Goal: Navigation & Orientation: Find specific page/section

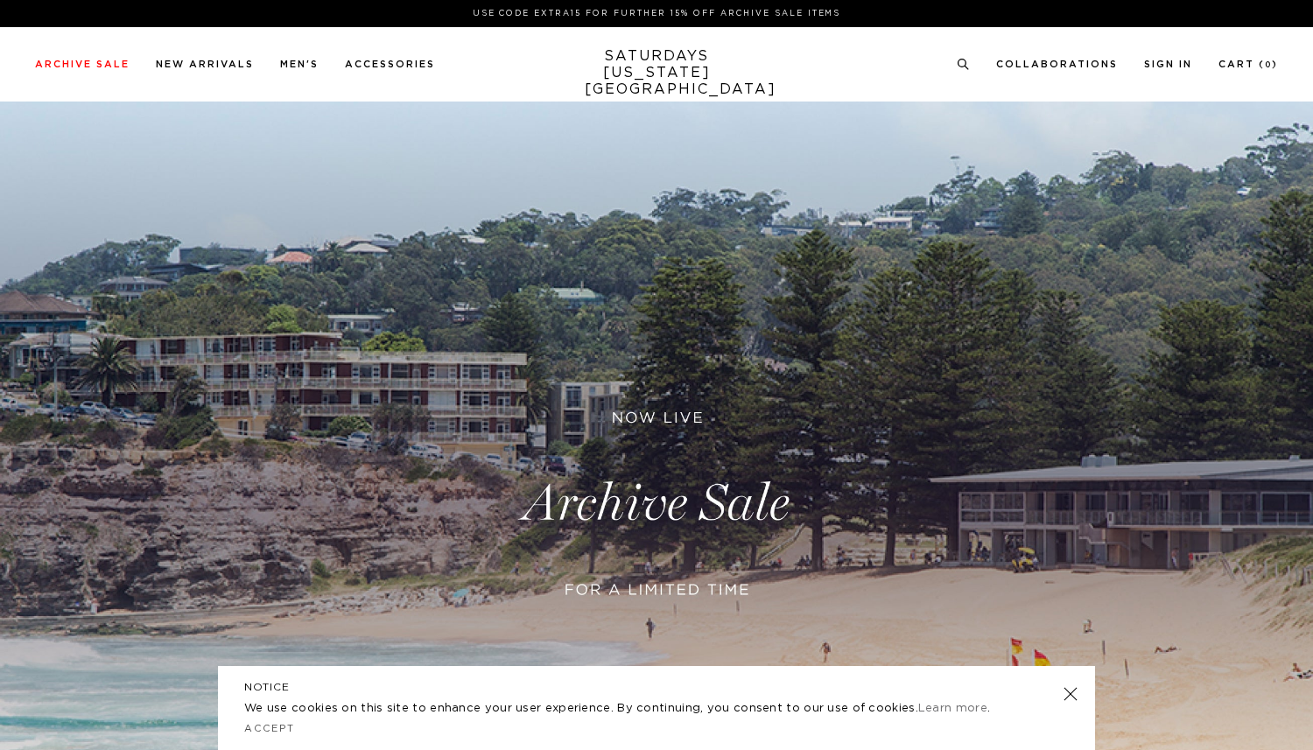
click at [640, 445] on link at bounding box center [656, 503] width 1313 height 803
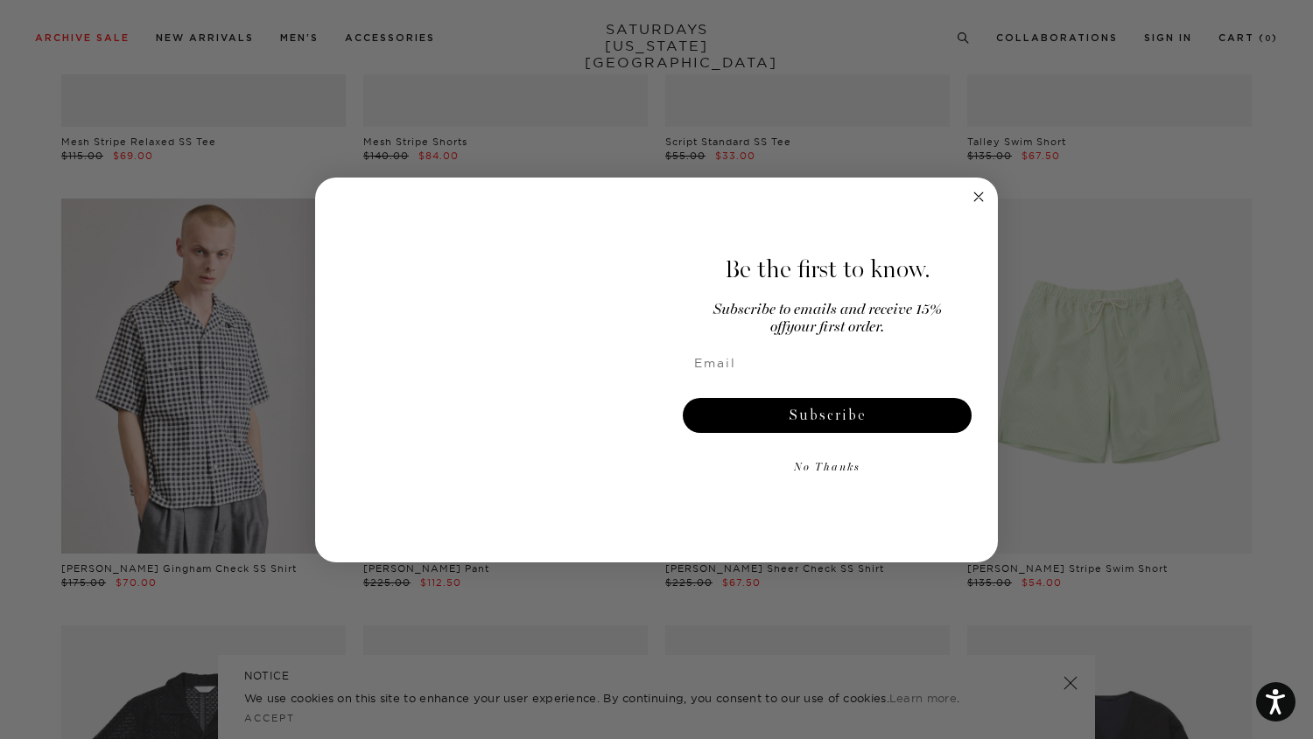
scroll to position [844, 0]
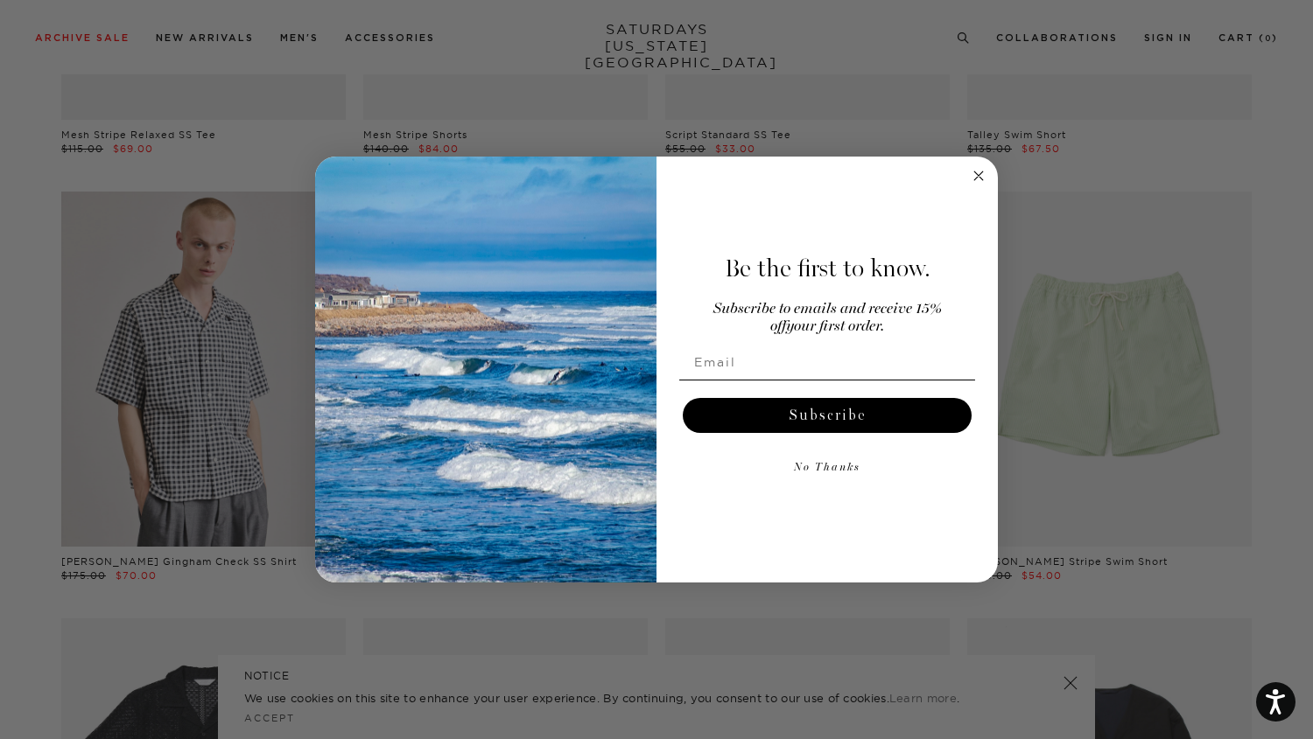
click at [980, 169] on circle "Close dialog" at bounding box center [979, 175] width 20 height 20
click at [974, 181] on circle "Close dialog" at bounding box center [979, 175] width 20 height 20
click at [977, 177] on circle "Close dialog" at bounding box center [979, 175] width 20 height 20
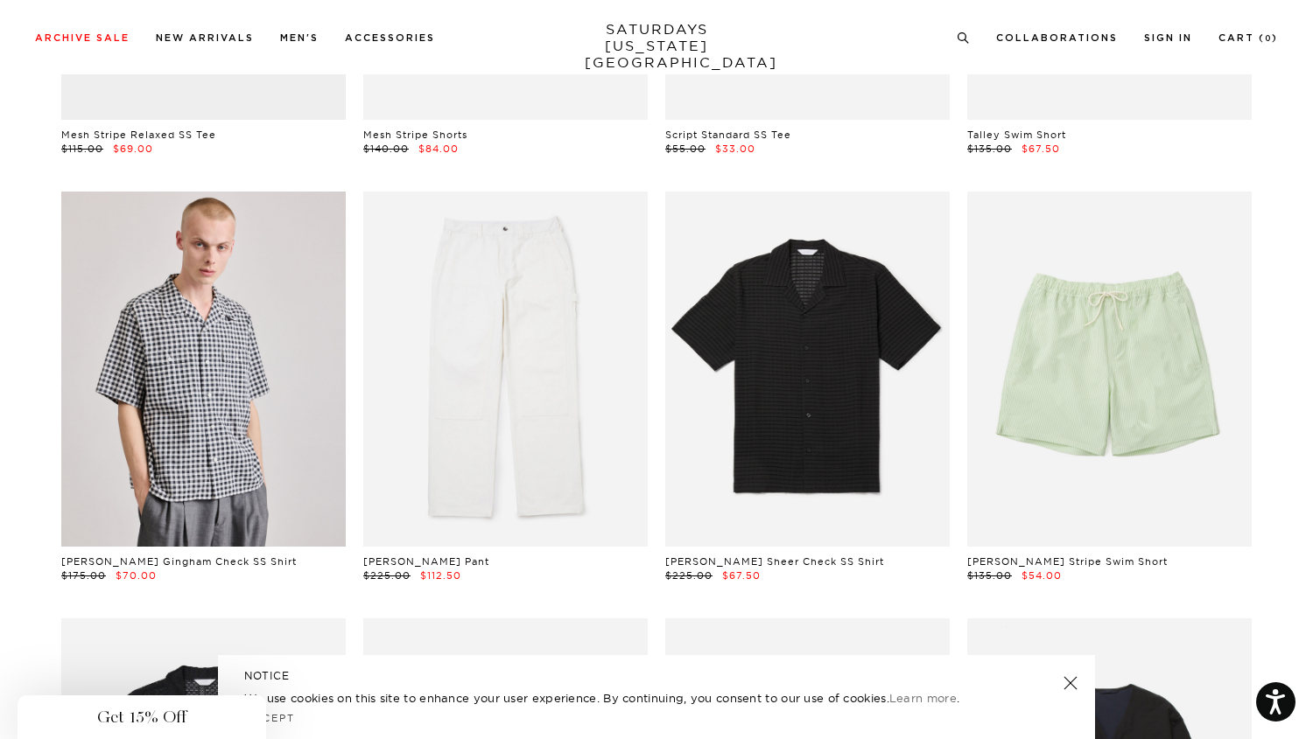
click at [836, 494] on button "No Thanks" at bounding box center [827, 511] width 296 height 35
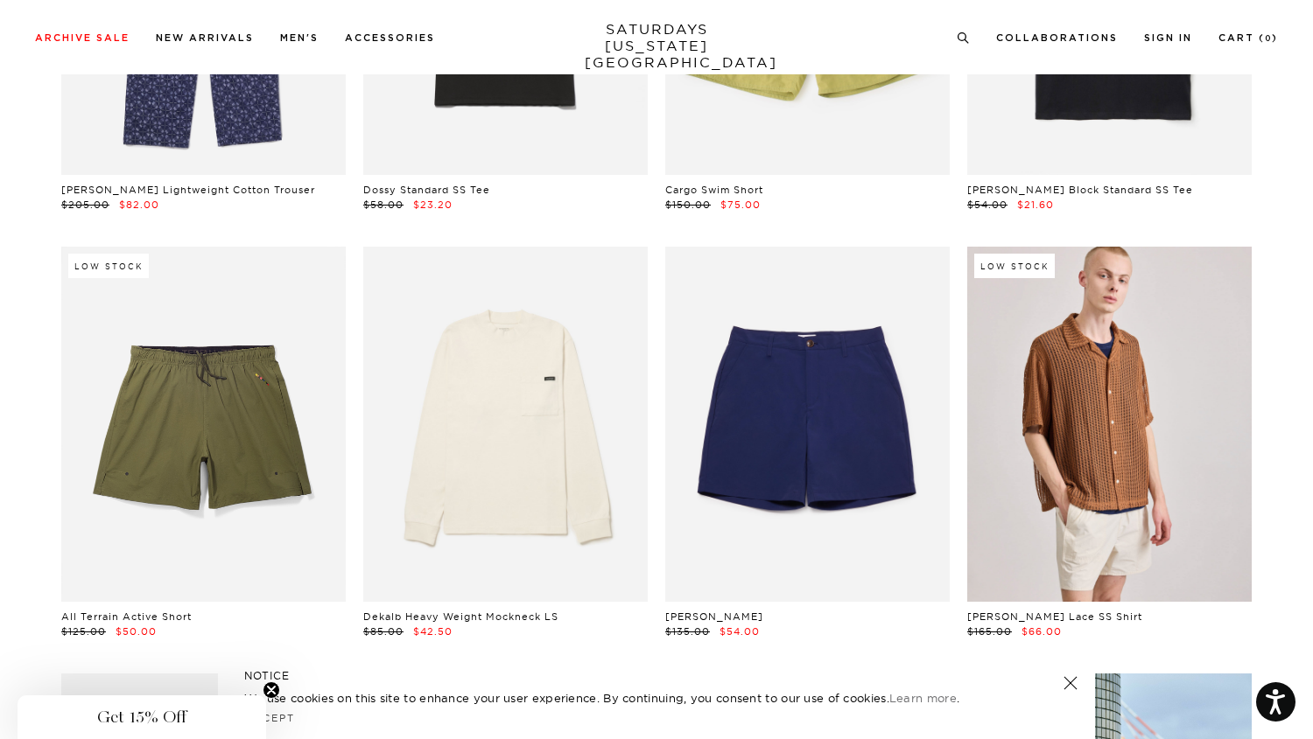
scroll to position [5063, 1]
